Goal: Information Seeking & Learning: Learn about a topic

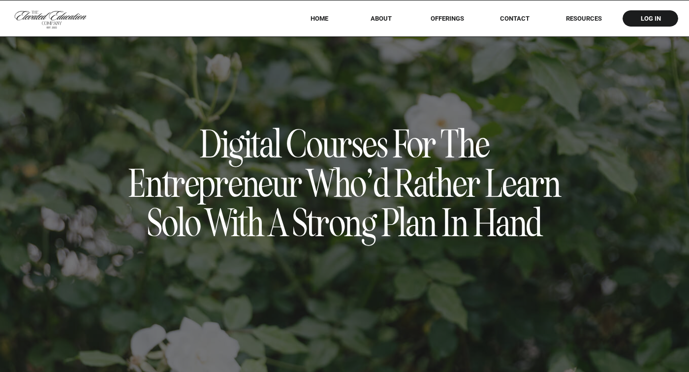
click at [456, 16] on nav "offerings" at bounding box center [448, 18] width 62 height 7
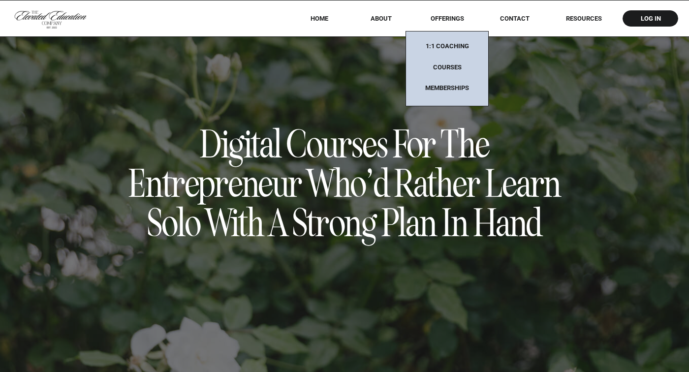
click at [453, 91] on nav "Memberships" at bounding box center [448, 88] width 62 height 8
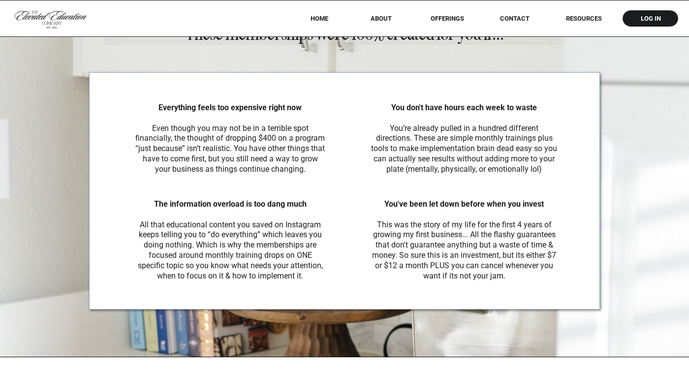
scroll to position [2034, 0]
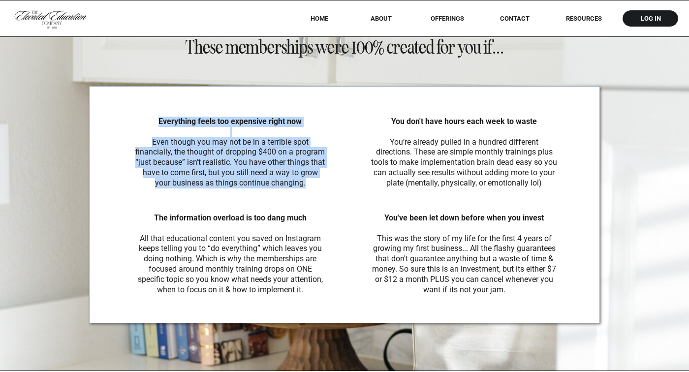
drag, startPoint x: 315, startPoint y: 189, endPoint x: 136, endPoint y: 118, distance: 192.1
click at [136, 118] on p "Everything feels too expensive right now Even though you may not be in a terrib…" at bounding box center [230, 153] width 191 height 73
copy p "Everything feels too expensive right now Even though you may not be in a terrib…"
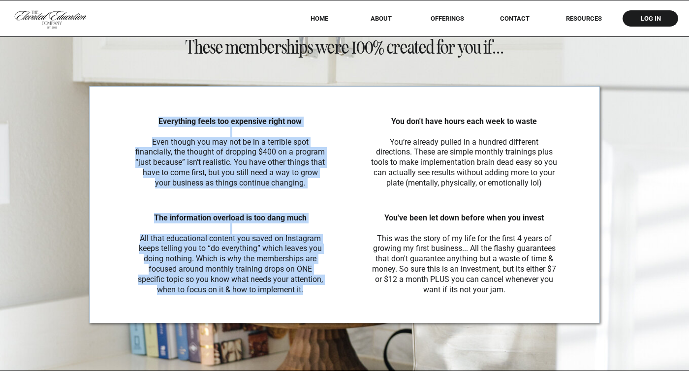
drag, startPoint x: 307, startPoint y: 292, endPoint x: 125, endPoint y: 200, distance: 204.4
click at [125, 200] on div "These memberships were 100% created for you if... Everything feels too expensiv…" at bounding box center [344, 175] width 591 height 391
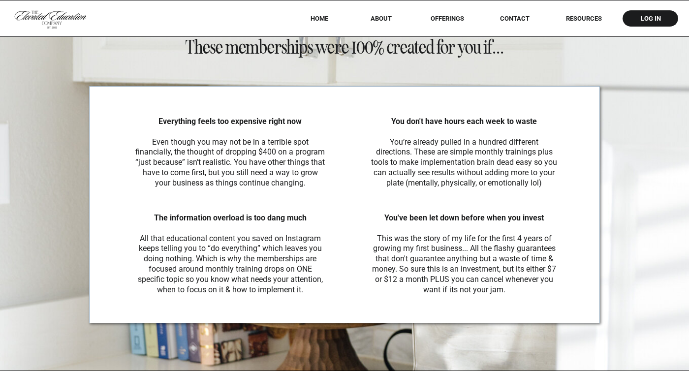
click at [200, 218] on b "The information overload is too dang much" at bounding box center [230, 217] width 153 height 9
drag, startPoint x: 321, startPoint y: 299, endPoint x: 127, endPoint y: 214, distance: 211.6
click at [125, 214] on div at bounding box center [344, 204] width 511 height 237
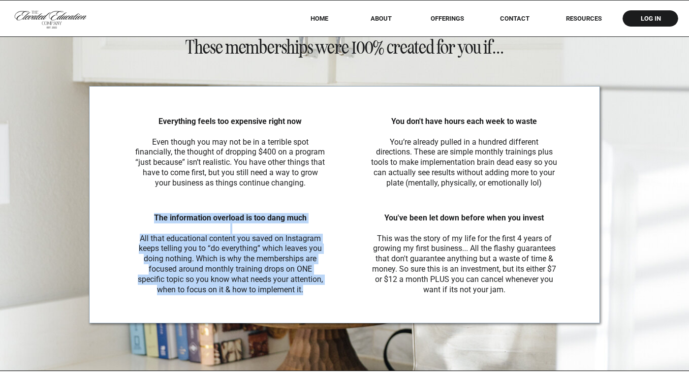
drag, startPoint x: 155, startPoint y: 218, endPoint x: 303, endPoint y: 292, distance: 165.4
click at [303, 292] on p "The information overload is too dang much All that educational content you save…" at bounding box center [230, 253] width 188 height 80
copy p "The information overload is too dang much All that educational content you save…"
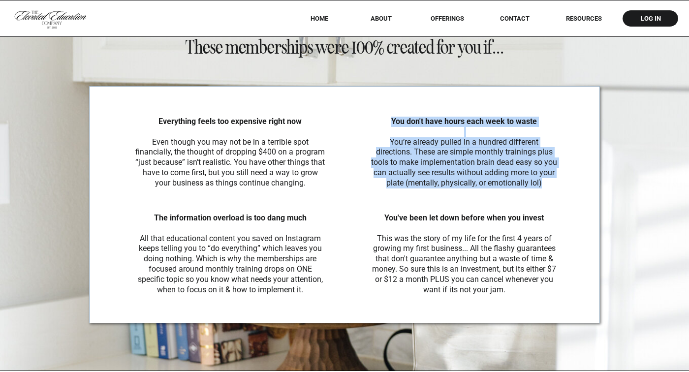
drag, startPoint x: 554, startPoint y: 185, endPoint x: 390, endPoint y: 121, distance: 176.0
click at [390, 121] on p "You don't have hours each week to waste You’re already pulled in a hundred diff…" at bounding box center [464, 153] width 186 height 73
copy p "You don't have hours each week to waste You’re already pulled in a hundred diff…"
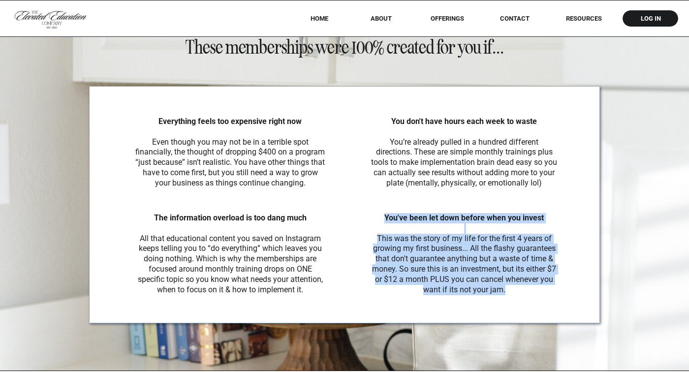
drag, startPoint x: 524, startPoint y: 287, endPoint x: 385, endPoint y: 219, distance: 155.3
click at [385, 219] on p "You've been let down before when you invest This was the story of my life for t…" at bounding box center [464, 253] width 186 height 80
copy p "You've been let down before when you invest This was the story of my life for t…"
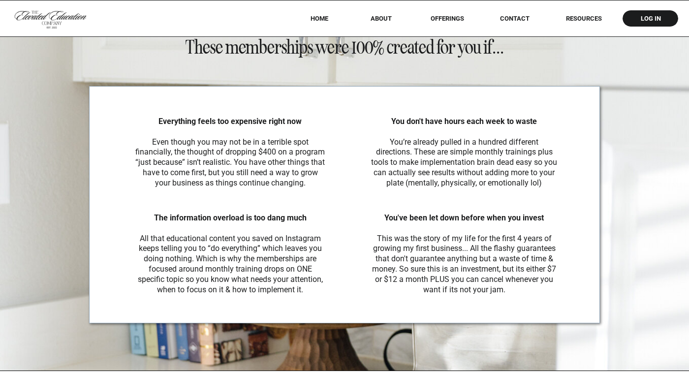
click at [355, 219] on div at bounding box center [344, 204] width 511 height 237
